Goal: Transaction & Acquisition: Book appointment/travel/reservation

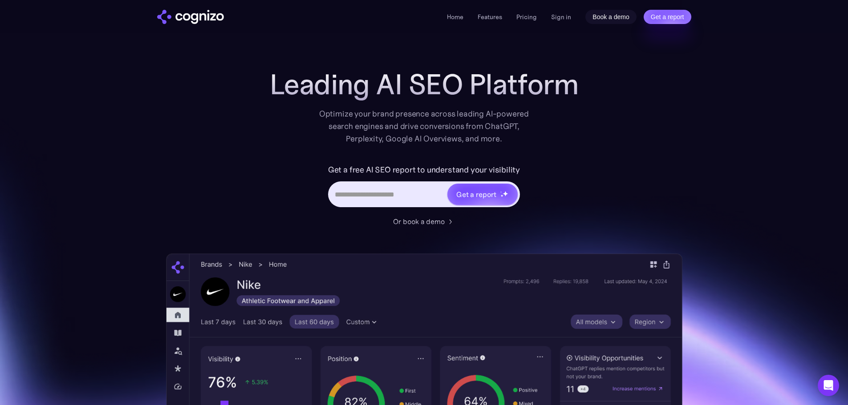
click at [618, 15] on link "Book a demo" at bounding box center [610, 17] width 51 height 14
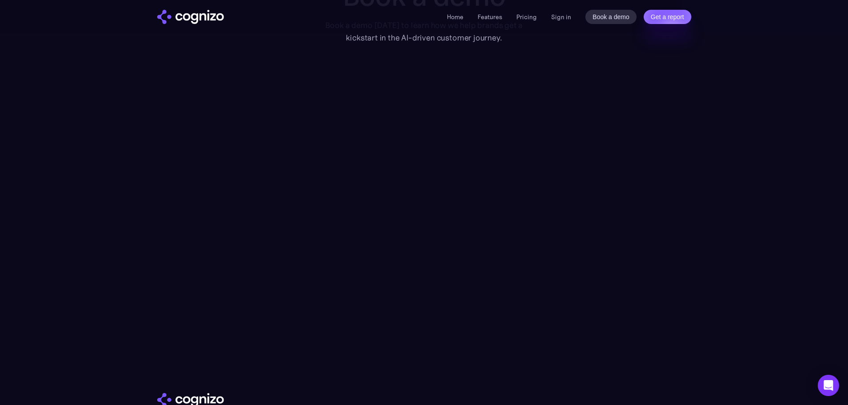
scroll to position [89, 0]
